Goal: Check status: Check status

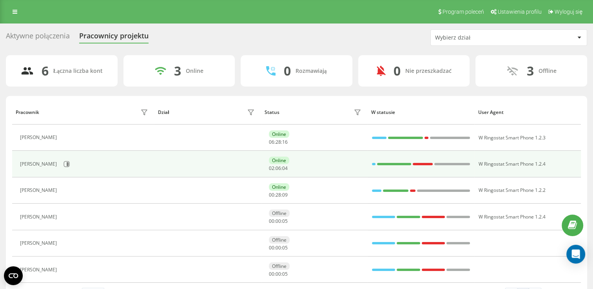
click at [219, 160] on td at bounding box center [207, 164] width 107 height 26
click at [73, 162] on button at bounding box center [67, 164] width 12 height 12
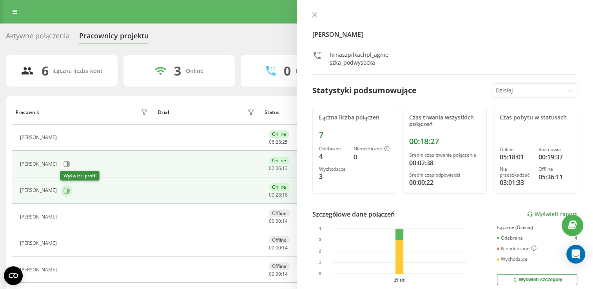
click at [68, 192] on icon at bounding box center [66, 191] width 6 height 6
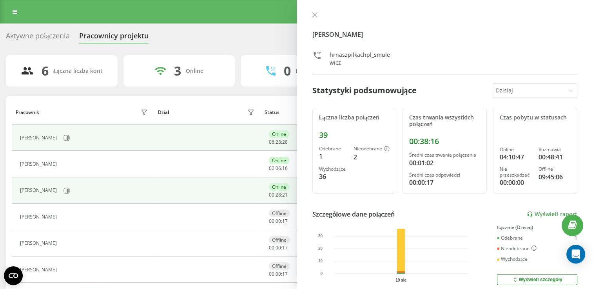
click at [75, 139] on div "[PERSON_NAME]" at bounding box center [85, 137] width 130 height 13
click at [64, 138] on icon at bounding box center [66, 138] width 6 height 6
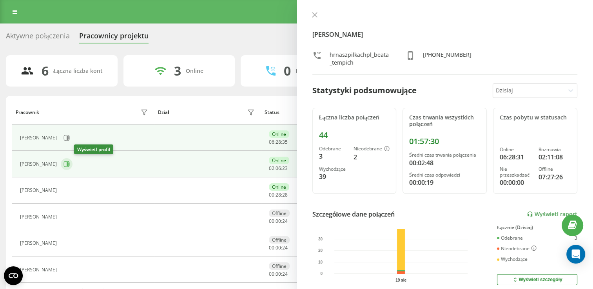
click at [70, 165] on icon at bounding box center [66, 164] width 6 height 6
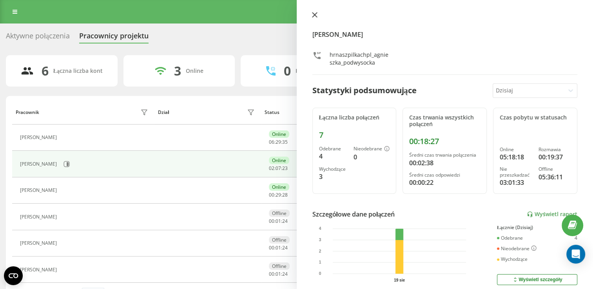
click at [318, 13] on button at bounding box center [315, 15] width 10 height 7
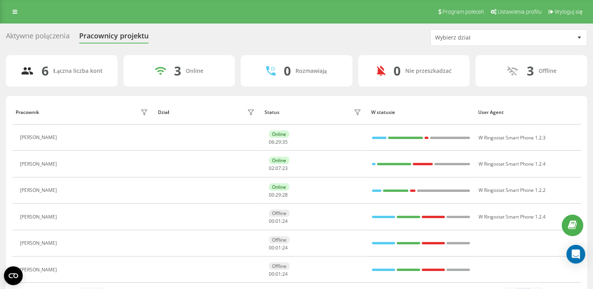
click at [310, 15] on div "Program poleceń Ustawienia profilu Wyloguj się" at bounding box center [296, 12] width 593 height 24
